Goal: Task Accomplishment & Management: Manage account settings

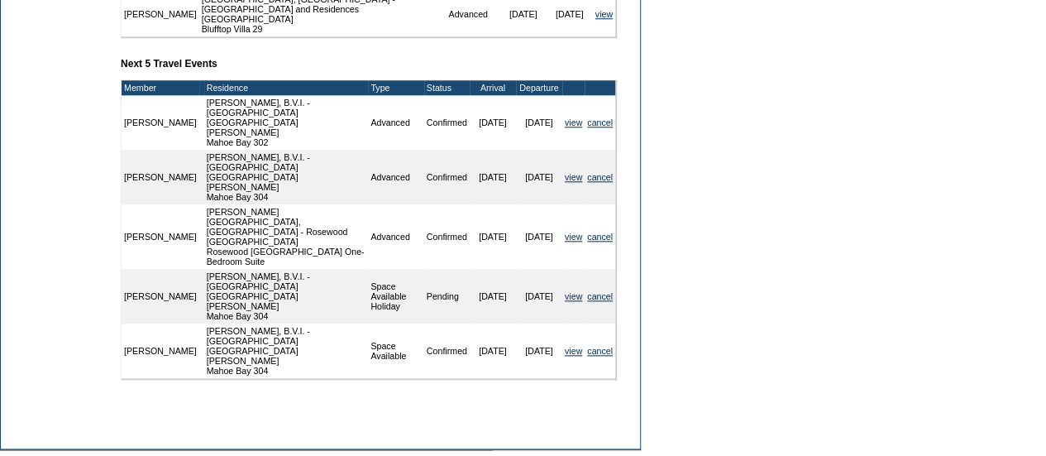
scroll to position [832, 0]
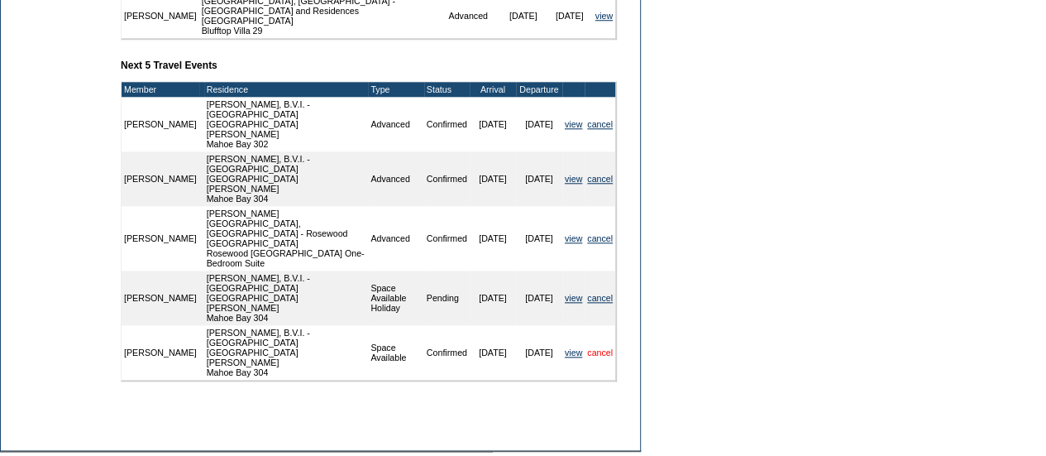
click at [604, 347] on link "cancel" at bounding box center [600, 352] width 26 height 10
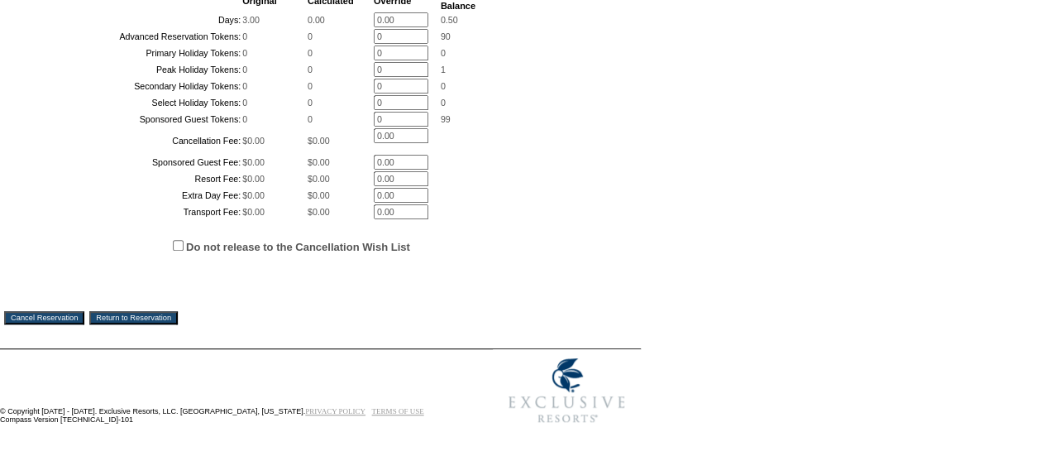
scroll to position [394, 0]
click at [175, 251] on input "Do not release to the Cancellation Wish List" at bounding box center [178, 245] width 11 height 11
checkbox input "true"
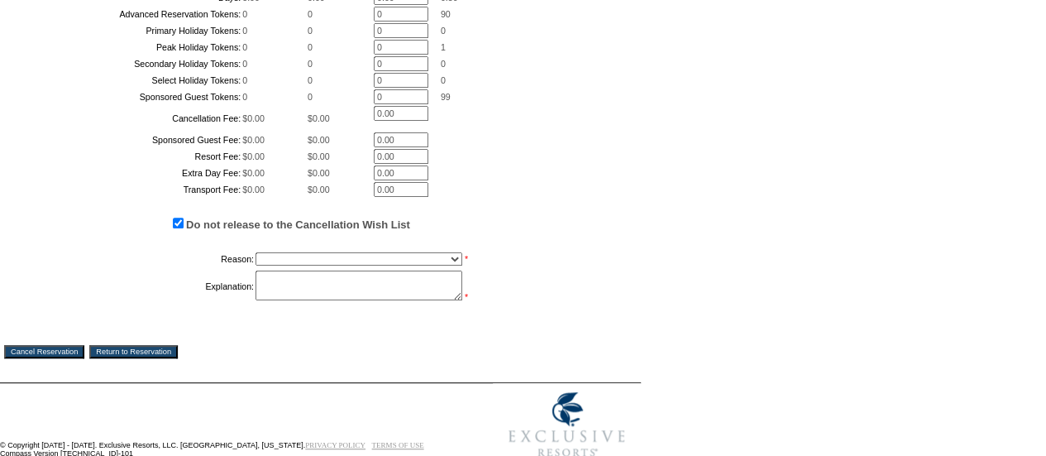
click at [311, 265] on select "Creating Continuous Stay Days Booked After Cancellation Experiential / Hotel / …" at bounding box center [358, 258] width 207 height 13
select select "1030"
click at [255, 265] on select "Creating Continuous Stay Days Booked After Cancellation Experiential / Hotel / …" at bounding box center [358, 258] width 207 height 13
click at [319, 300] on textarea at bounding box center [358, 285] width 207 height 30
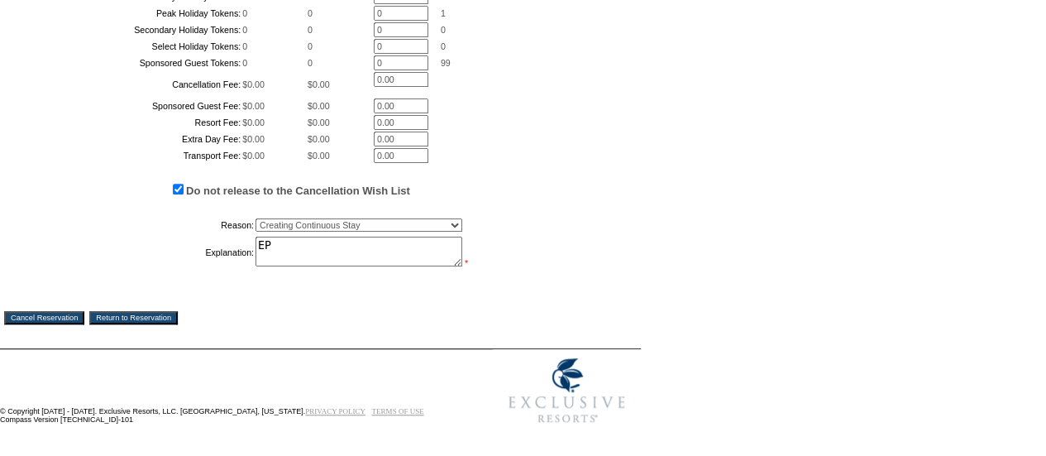
scroll to position [570, 0]
type textarea "EP"
drag, startPoint x: 68, startPoint y: 318, endPoint x: 607, endPoint y: 88, distance: 586.0
click at [68, 318] on input "Cancel Reservation" at bounding box center [44, 317] width 80 height 13
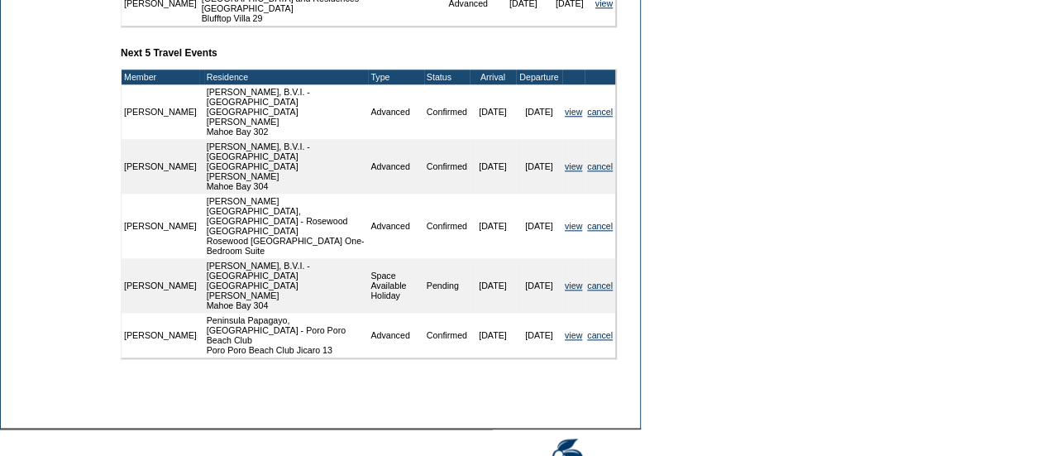
scroll to position [843, 0]
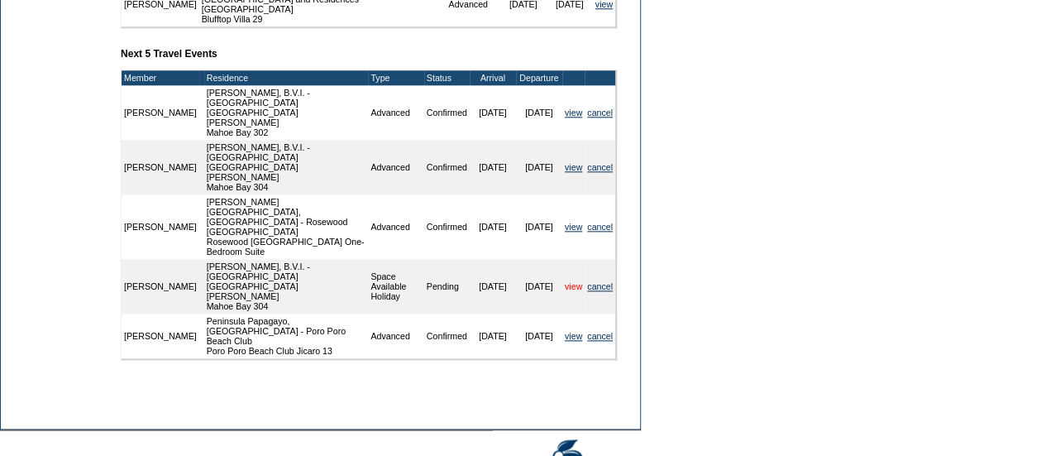
click at [571, 281] on link "view" at bounding box center [573, 286] width 17 height 10
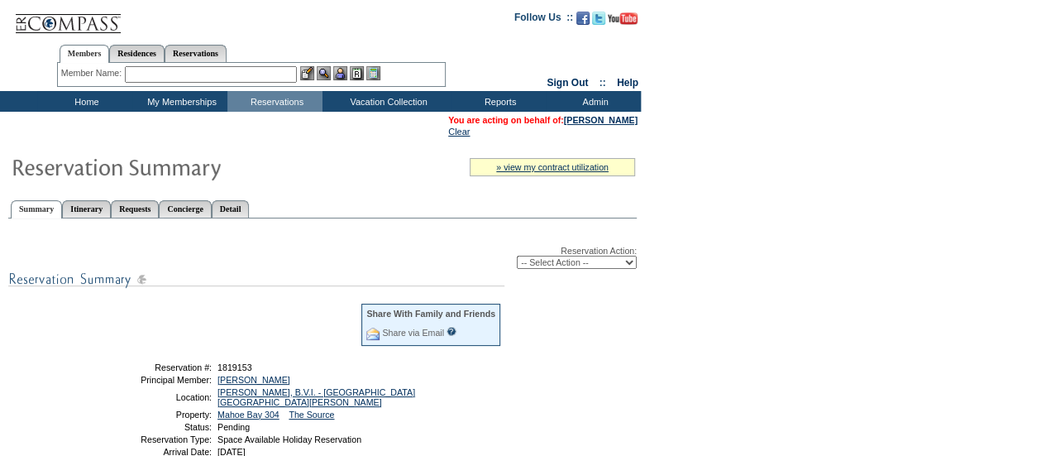
click at [565, 265] on select "-- Select Action -- Modify Reservation Dates Modify Reservation Cost Modify Occ…" at bounding box center [577, 261] width 120 height 13
select select "ChangeDates"
click at [517, 257] on select "-- Select Action -- Modify Reservation Dates Modify Reservation Cost Modify Occ…" at bounding box center [577, 261] width 120 height 13
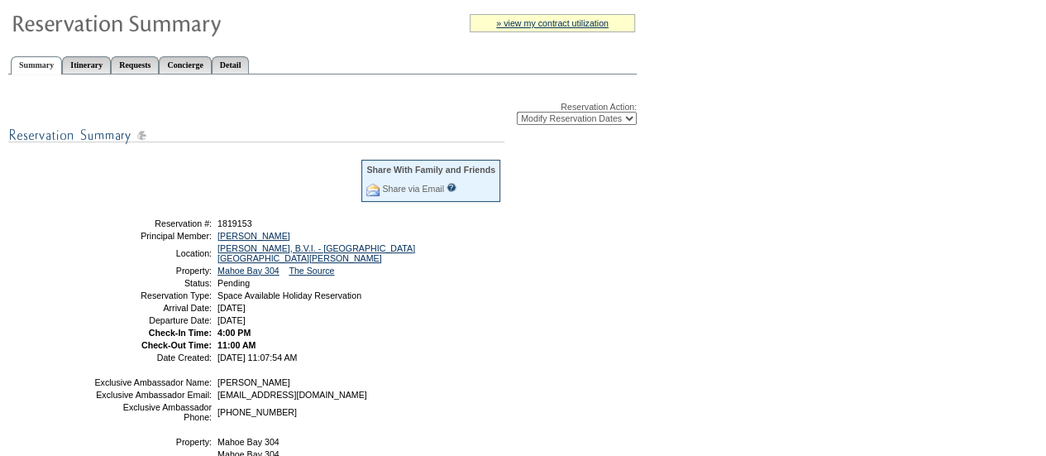
scroll to position [146, 0]
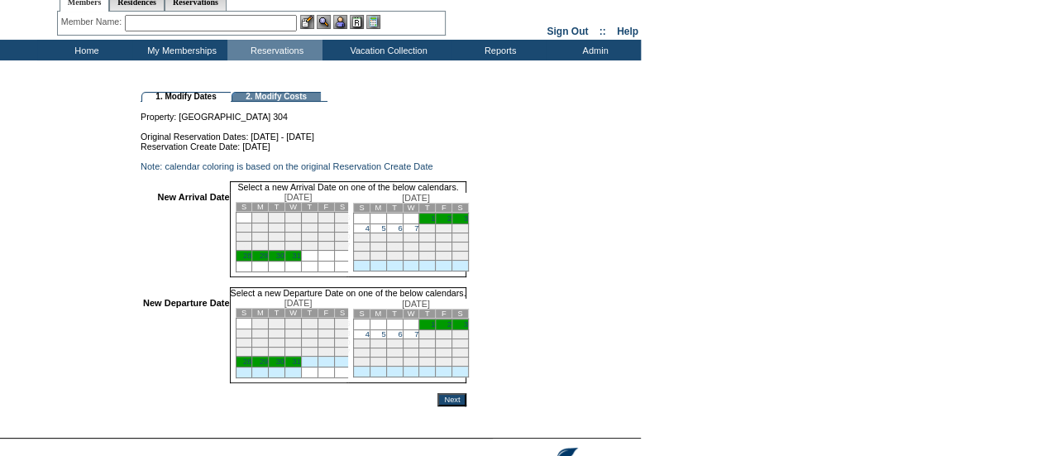
scroll to position [56, 0]
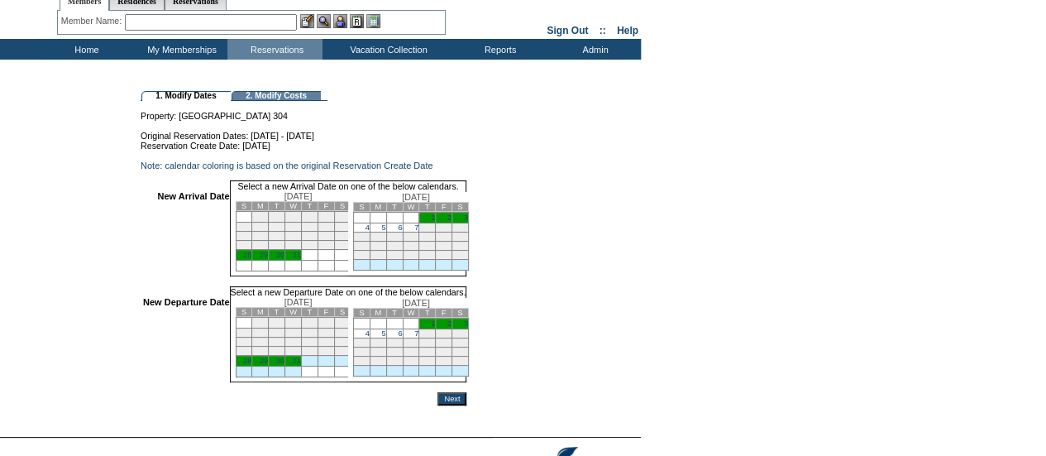
click at [251, 259] on link "28" at bounding box center [247, 255] width 8 height 8
